Goal: Transaction & Acquisition: Purchase product/service

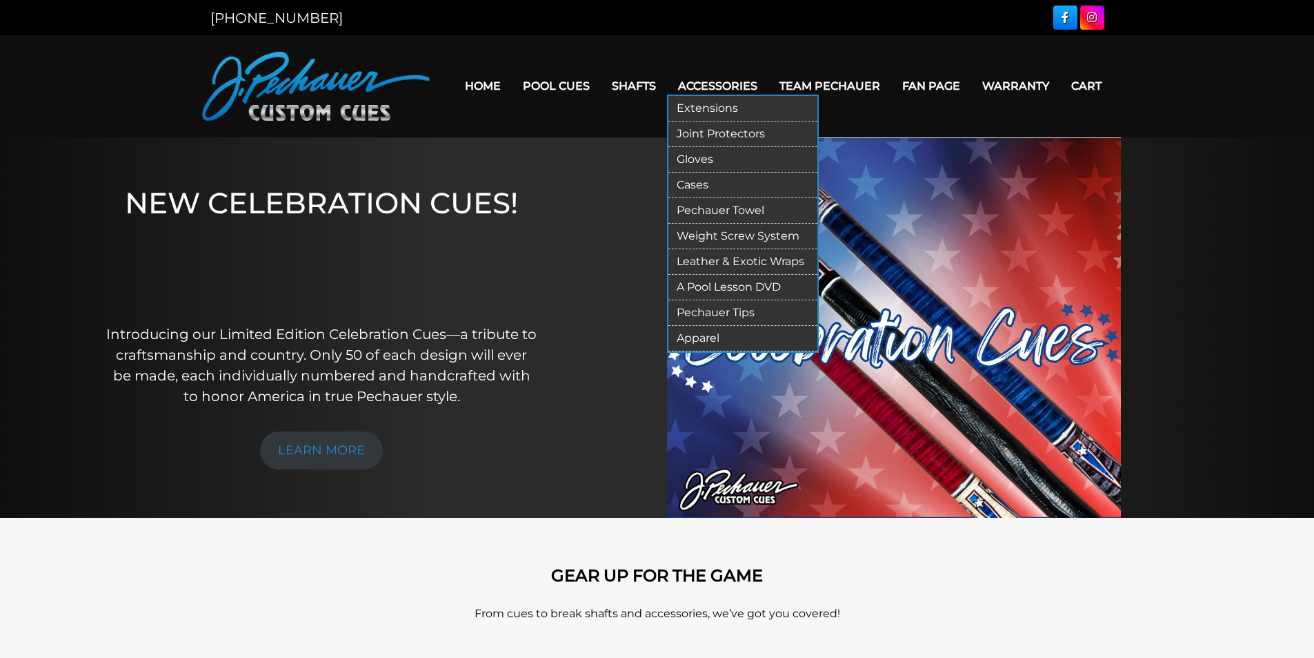
click at [727, 257] on link "Leather & Exotic Wraps" at bounding box center [743, 262] width 149 height 26
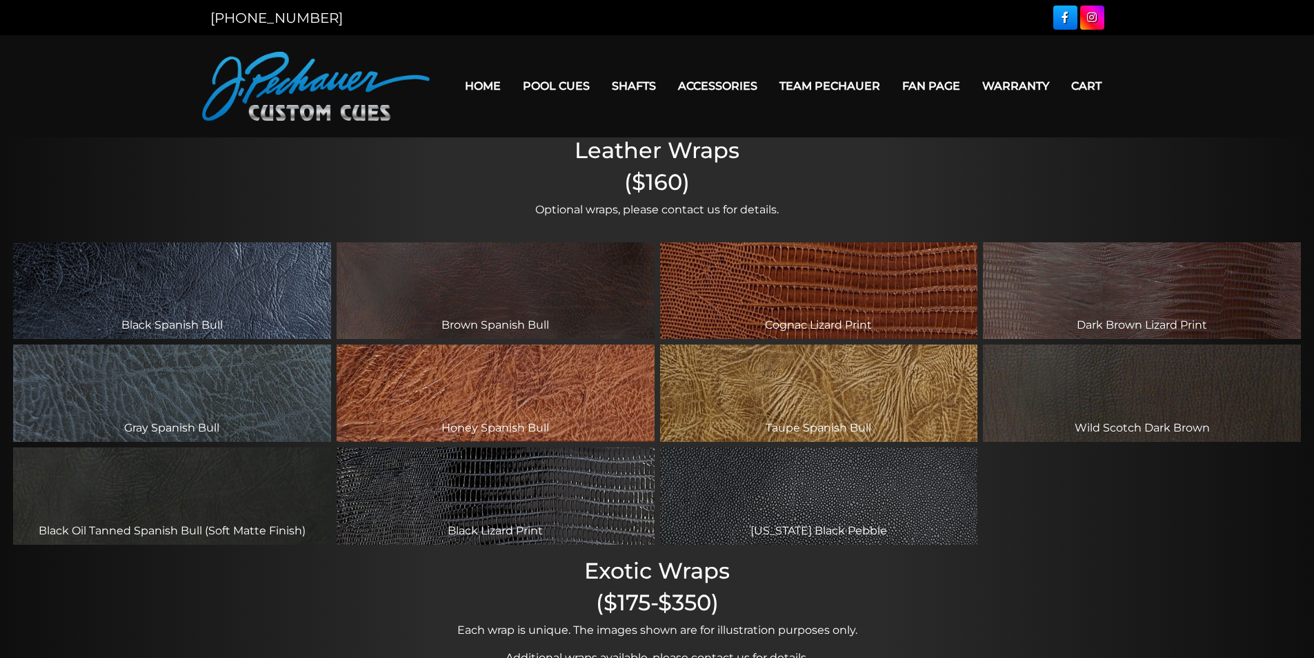
click at [464, 122] on header "MENU Home Pool Cues Celebration Cue JP Series (T) – NEW Pro Series (R) – NEW Ch…" at bounding box center [657, 86] width 1314 height 102
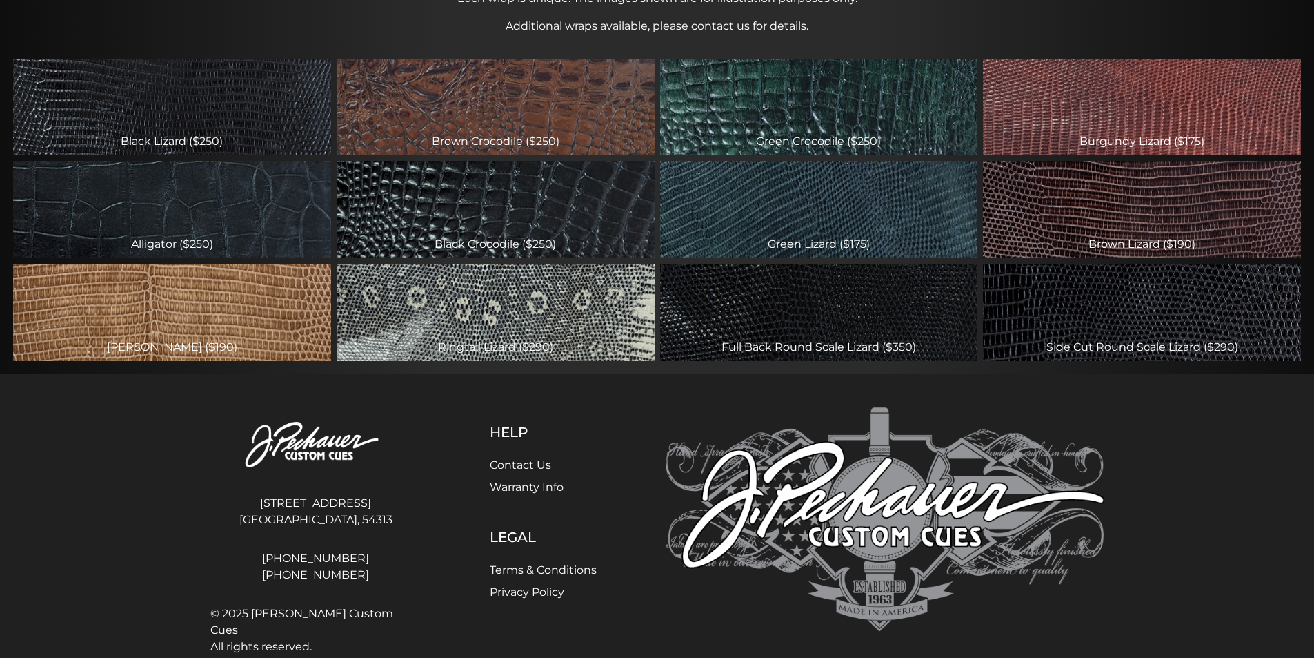
scroll to position [662, 0]
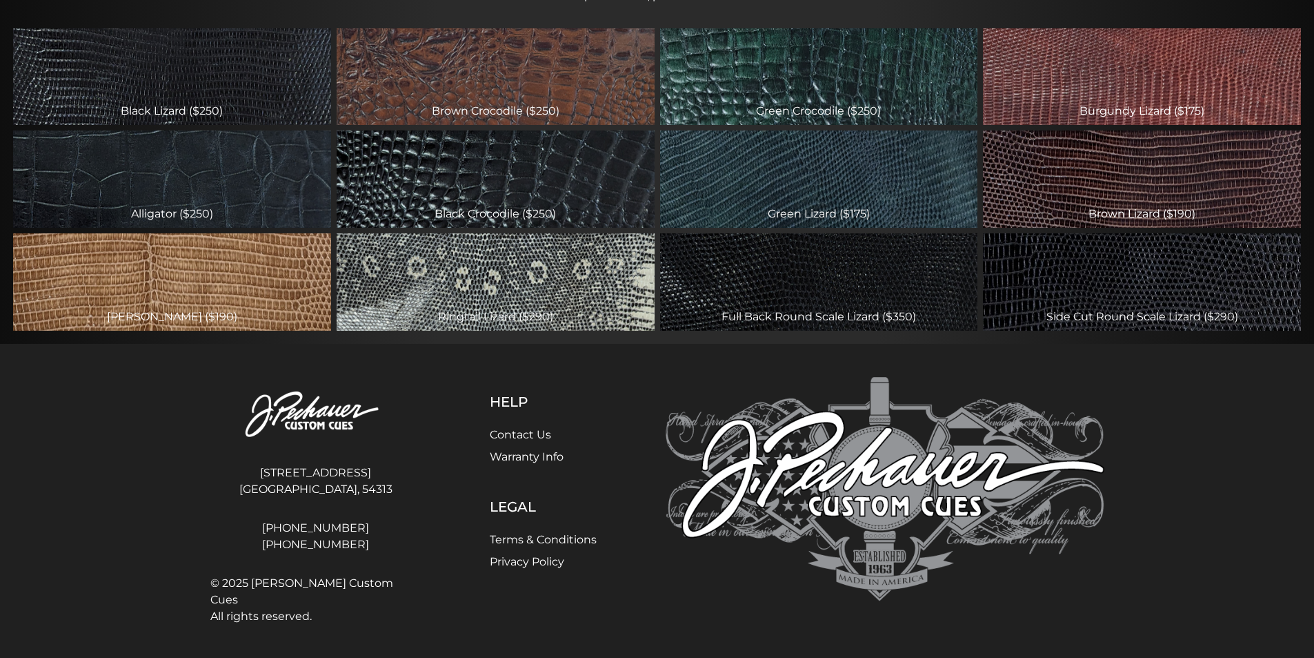
click at [553, 458] on link "Warranty Info" at bounding box center [527, 456] width 74 height 13
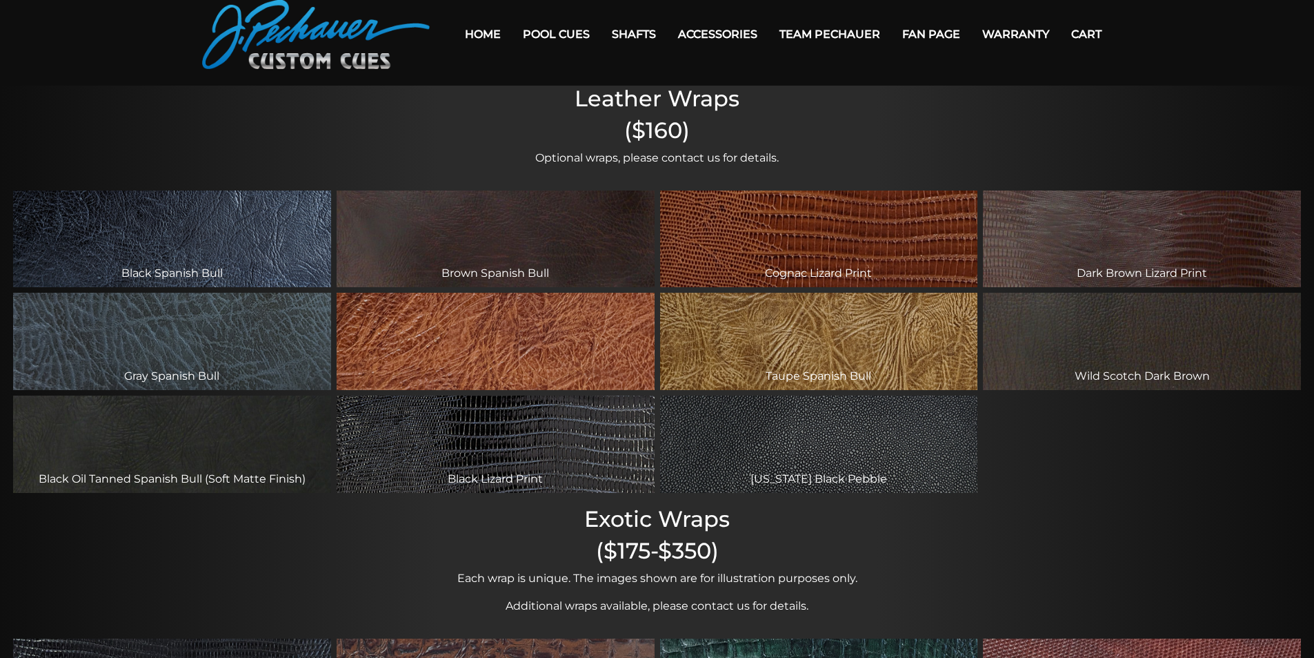
scroll to position [0, 0]
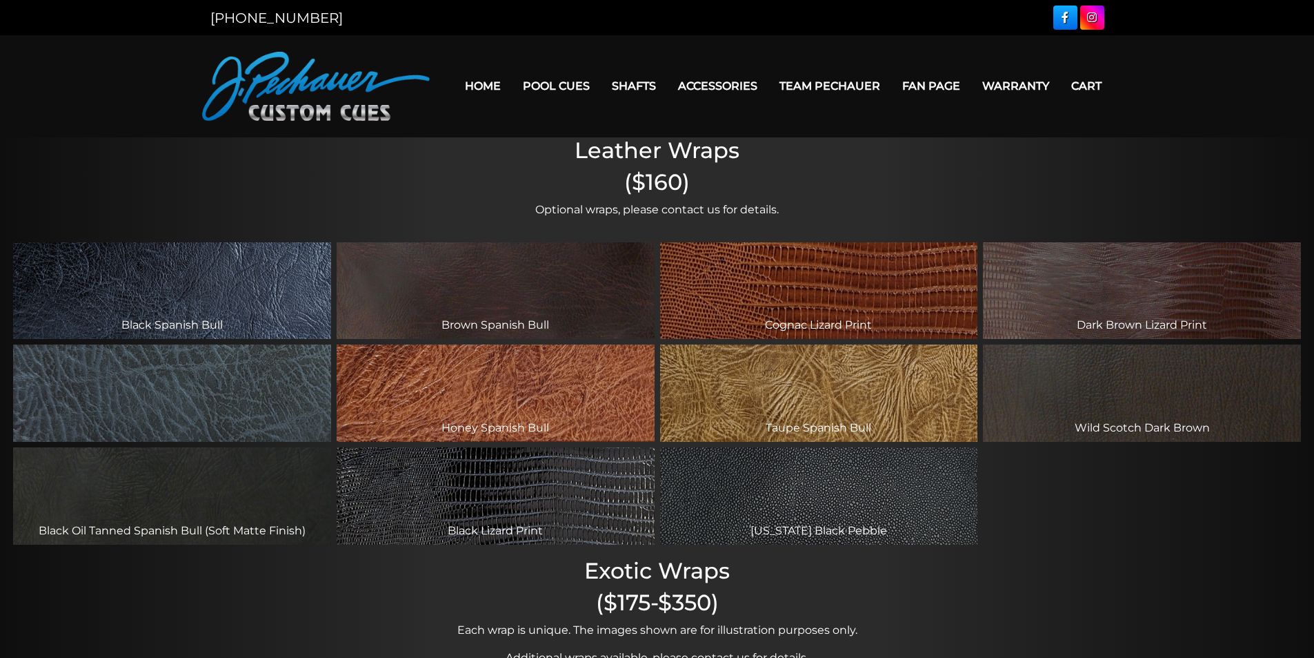
click at [133, 406] on div "Gray Spanish Bull" at bounding box center [172, 392] width 318 height 97
click at [171, 394] on div "Gray Spanish Bull" at bounding box center [172, 392] width 318 height 97
click at [253, 582] on h2 "Exotic Wraps" at bounding box center [657, 570] width 1314 height 26
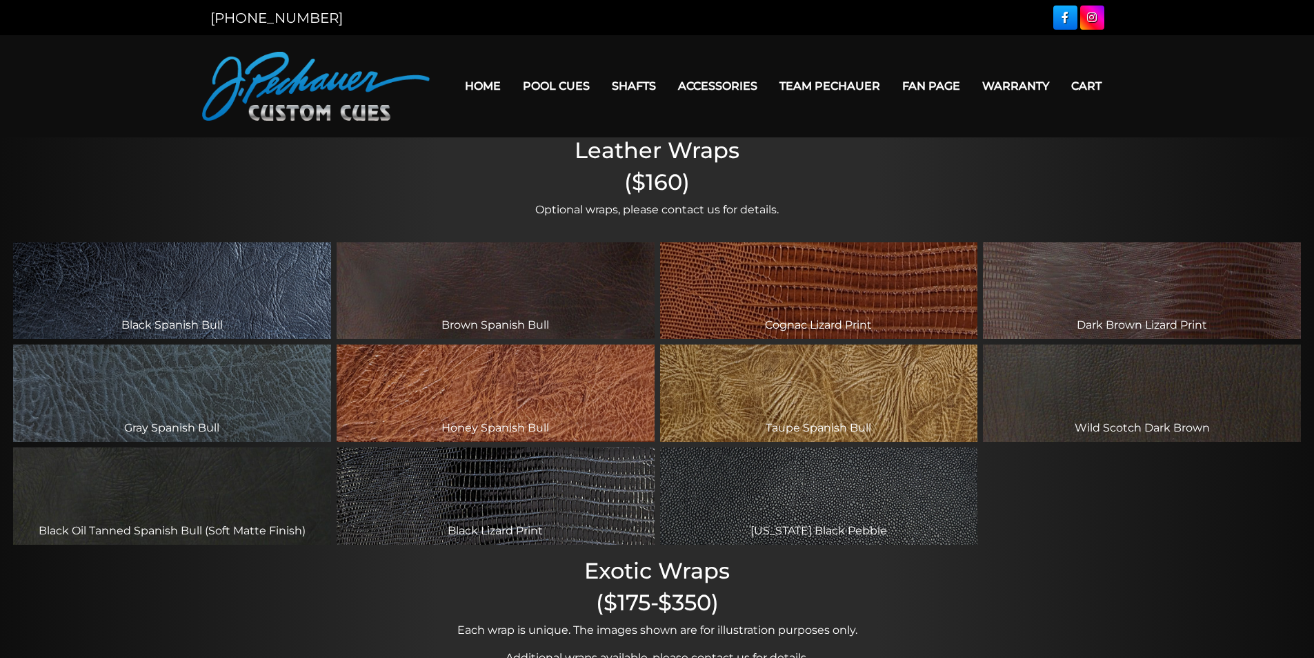
click at [484, 85] on link "Home" at bounding box center [483, 85] width 58 height 35
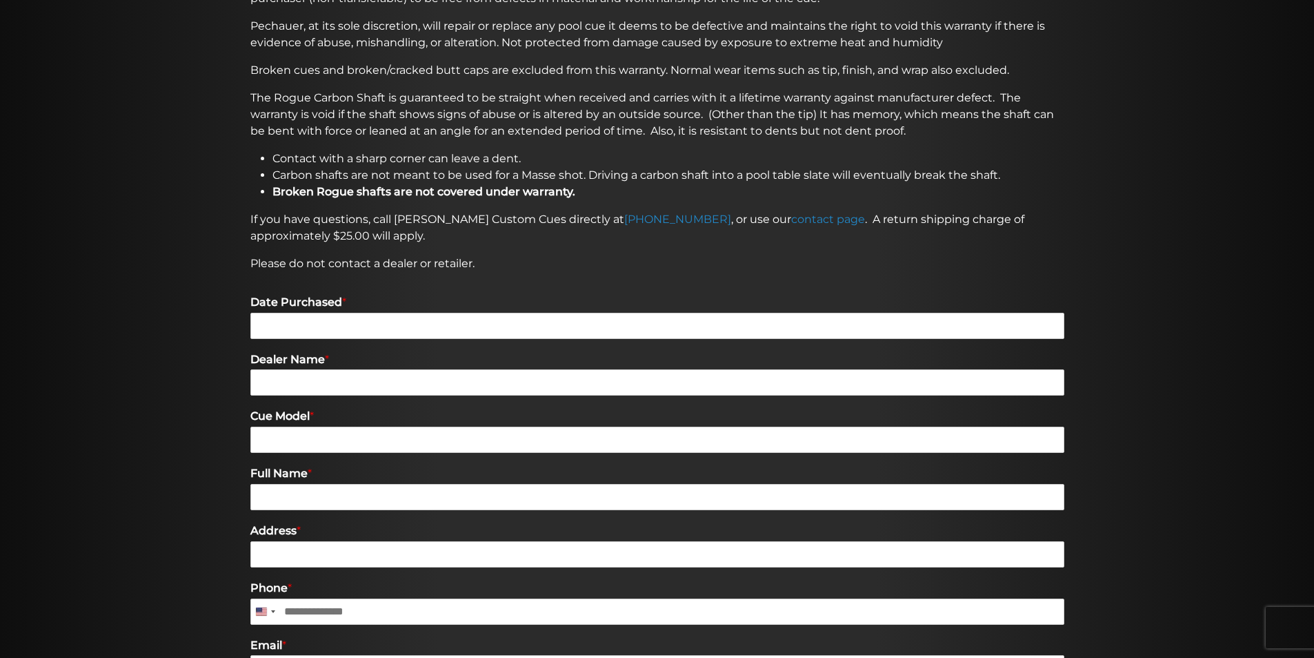
scroll to position [276, 0]
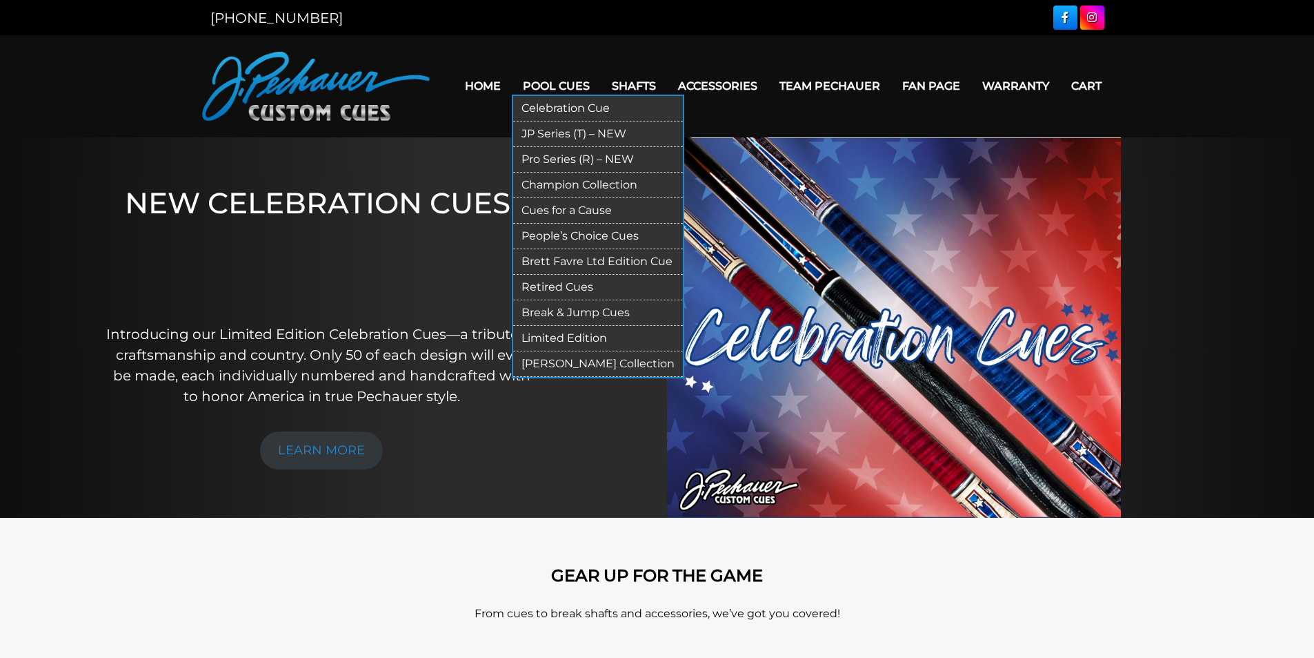
click at [560, 258] on link "Brett Favre Ltd Edition Cue" at bounding box center [598, 262] width 170 height 26
click at [580, 364] on link "[PERSON_NAME] Collection" at bounding box center [598, 364] width 170 height 26
click at [564, 135] on link "JP Series (T) – NEW" at bounding box center [598, 134] width 170 height 26
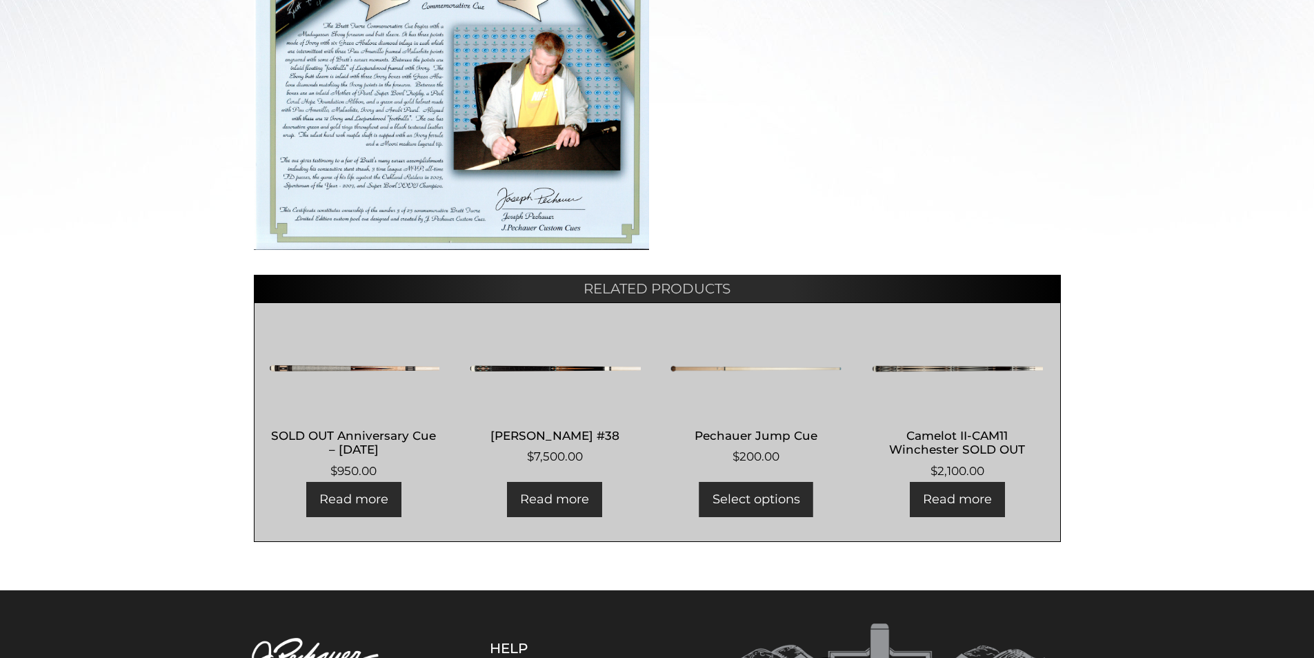
scroll to position [569, 0]
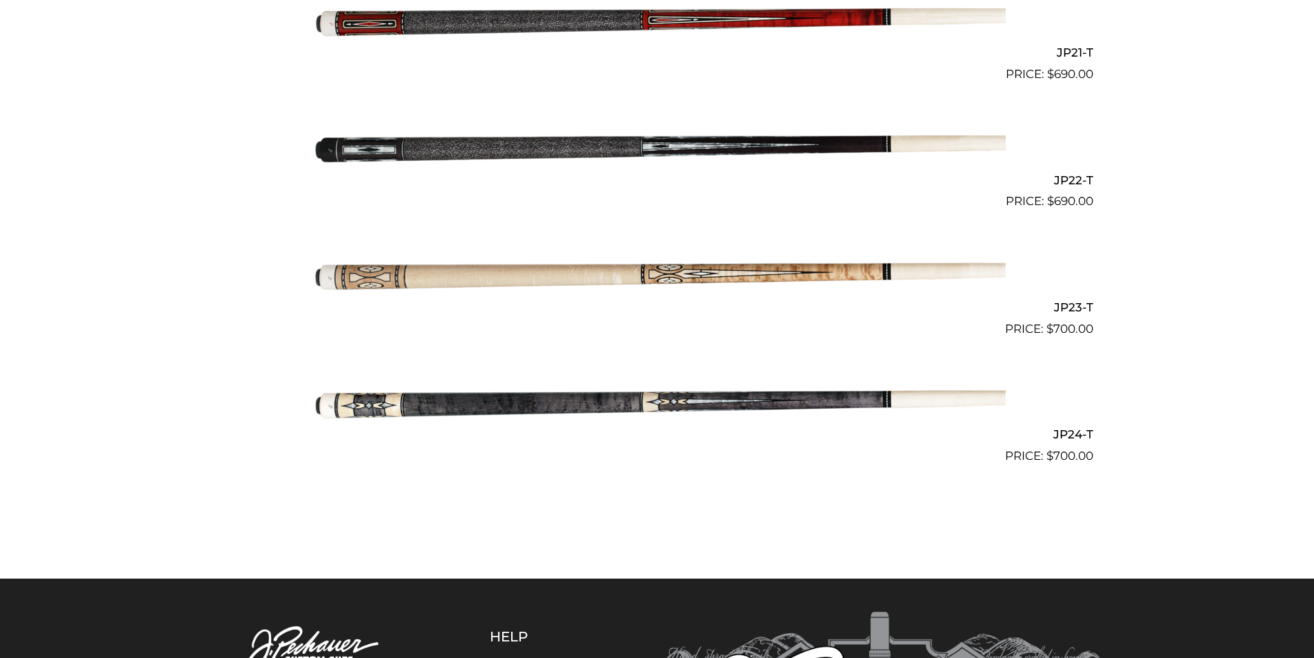
scroll to position [3039, 0]
